Goal: Navigation & Orientation: Go to known website

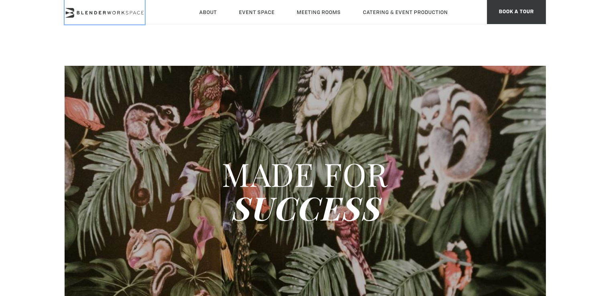
click at [101, 16] on icon at bounding box center [105, 13] width 80 height 10
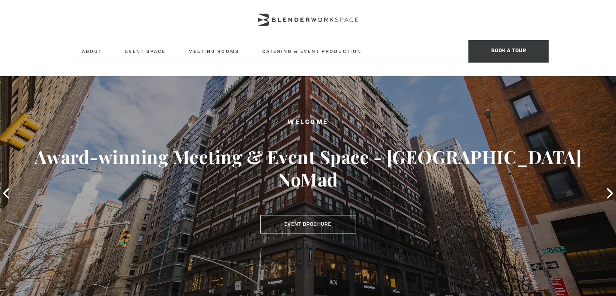
type div "[DATE]"
